Goal: Transaction & Acquisition: Download file/media

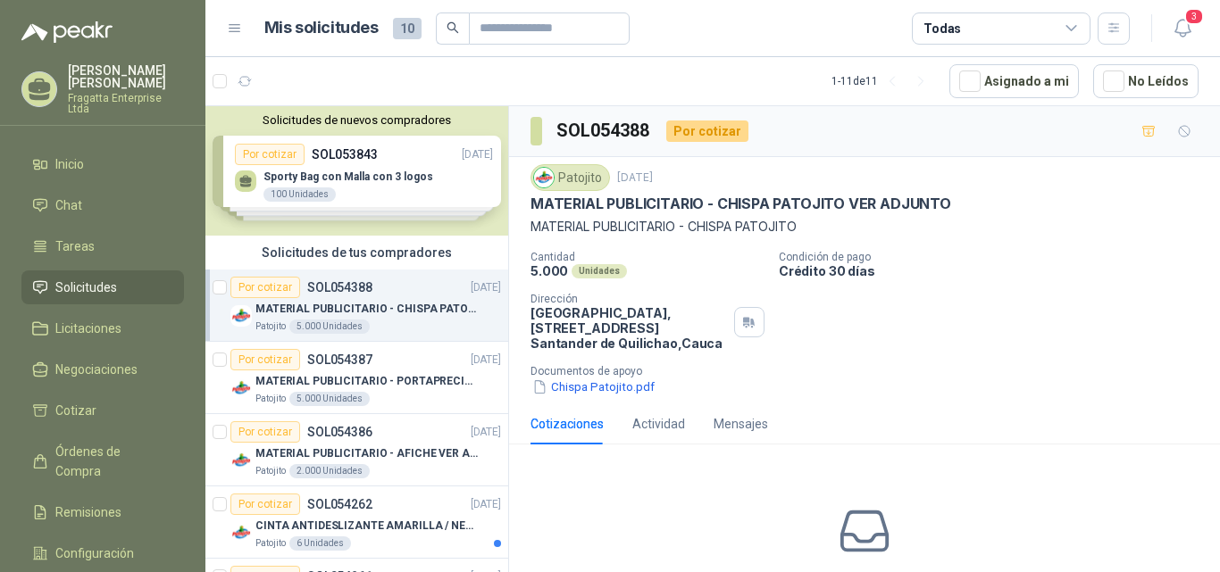
scroll to position [6, 0]
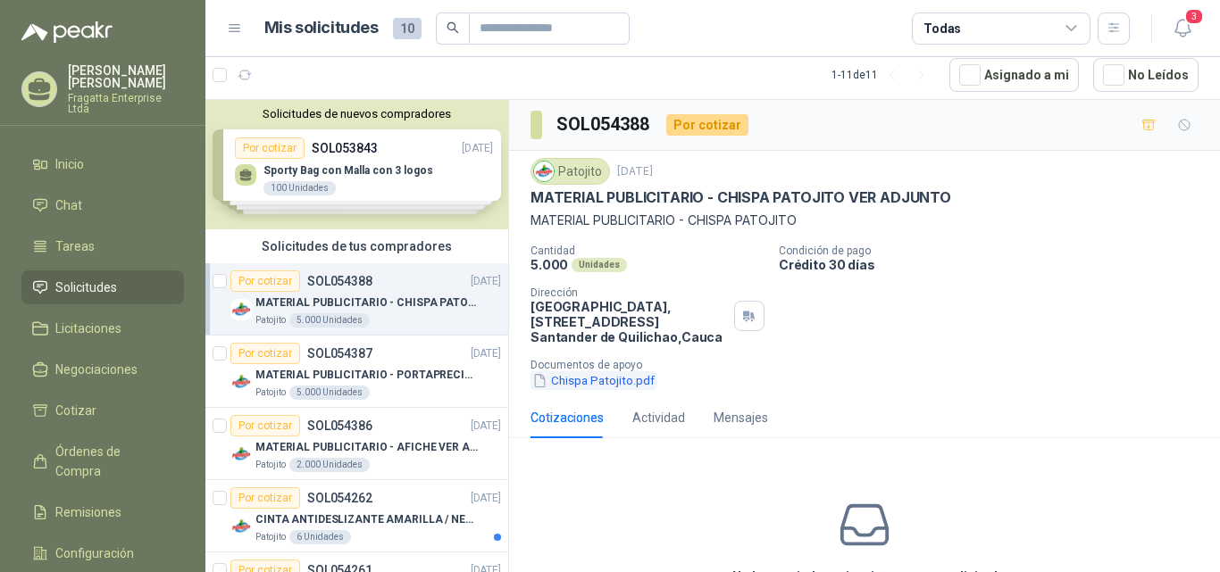
click at [629, 378] on button "Chispa Patojito.pdf" at bounding box center [593, 380] width 126 height 19
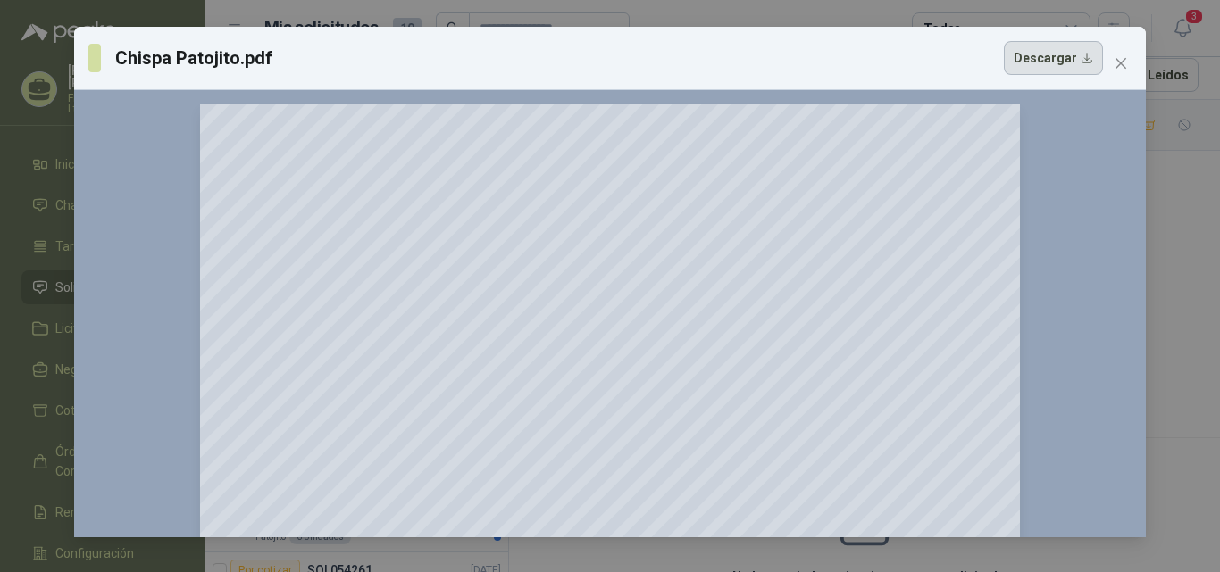
click at [1064, 57] on button "Descargar" at bounding box center [1052, 58] width 99 height 34
click at [1122, 61] on icon "close" at bounding box center [1120, 63] width 11 height 11
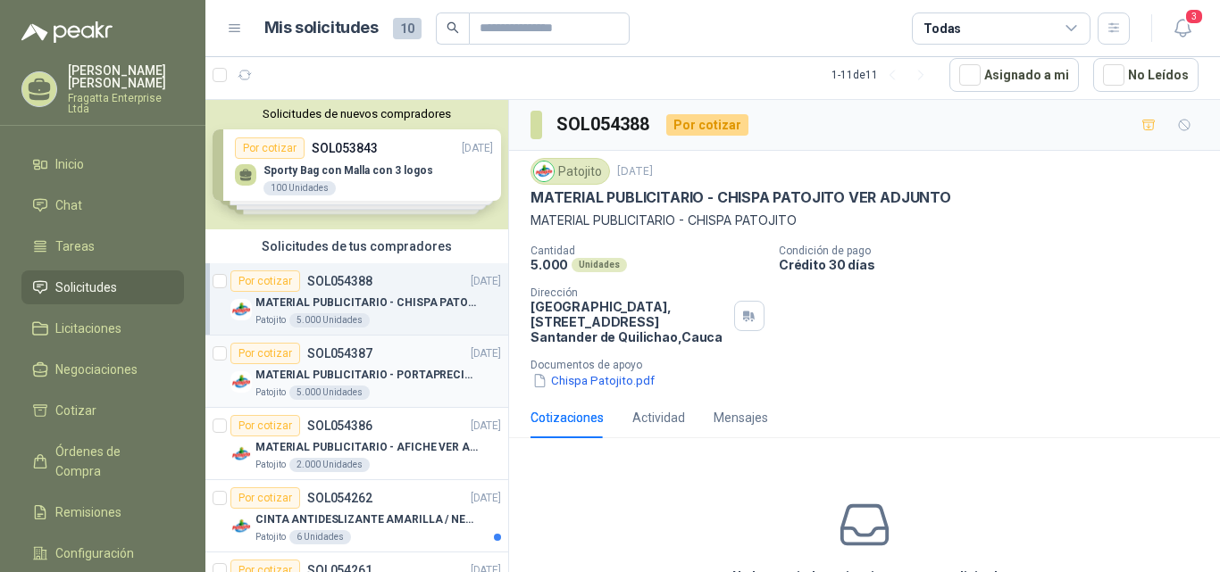
click at [398, 367] on p "MATERIAL PUBLICITARIO - PORTAPRECIOS VER ADJUNTO" at bounding box center [366, 375] width 222 height 17
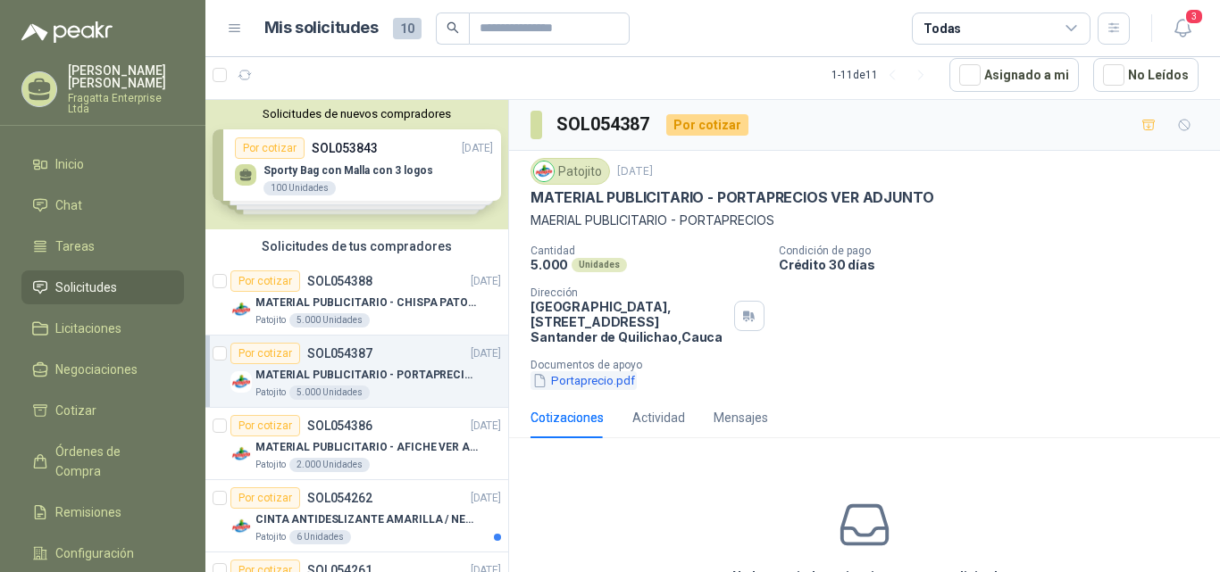
click at [607, 378] on button "Portaprecio.pdf" at bounding box center [583, 380] width 106 height 19
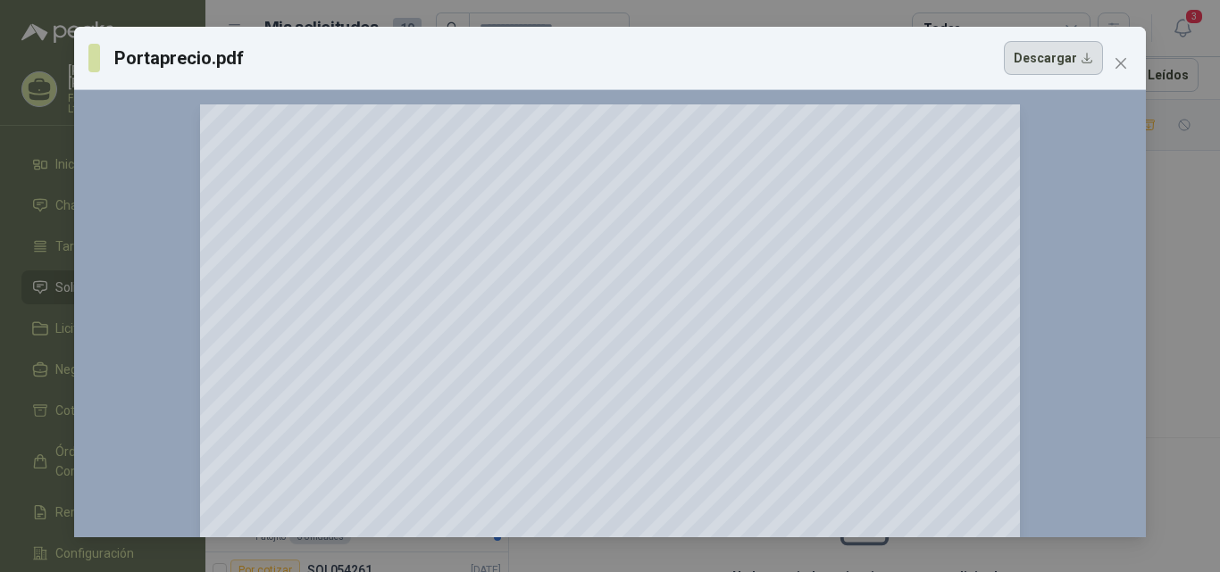
click at [1087, 59] on button "Descargar" at bounding box center [1052, 58] width 99 height 34
